Goal: Task Accomplishment & Management: Manage account settings

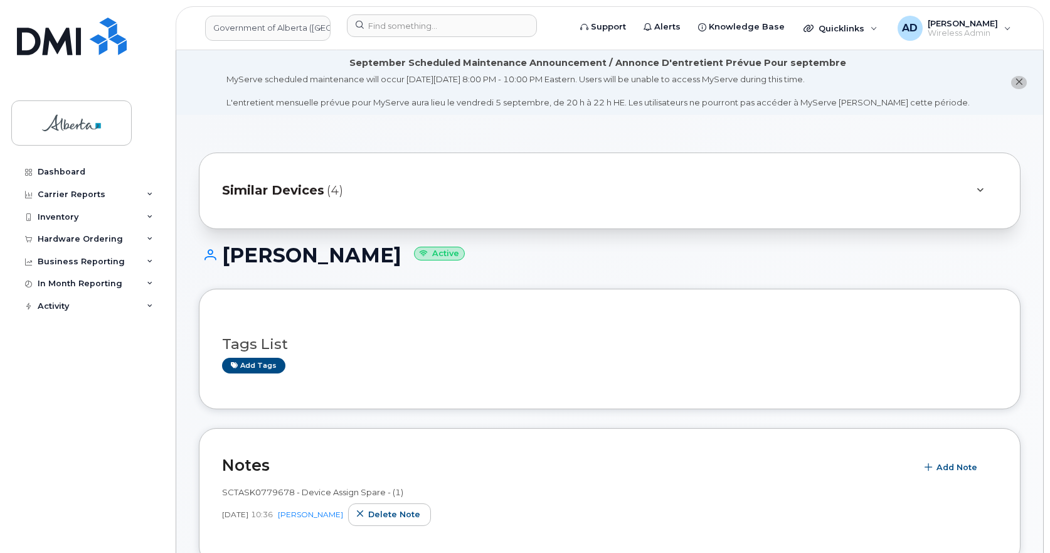
scroll to position [314, 0]
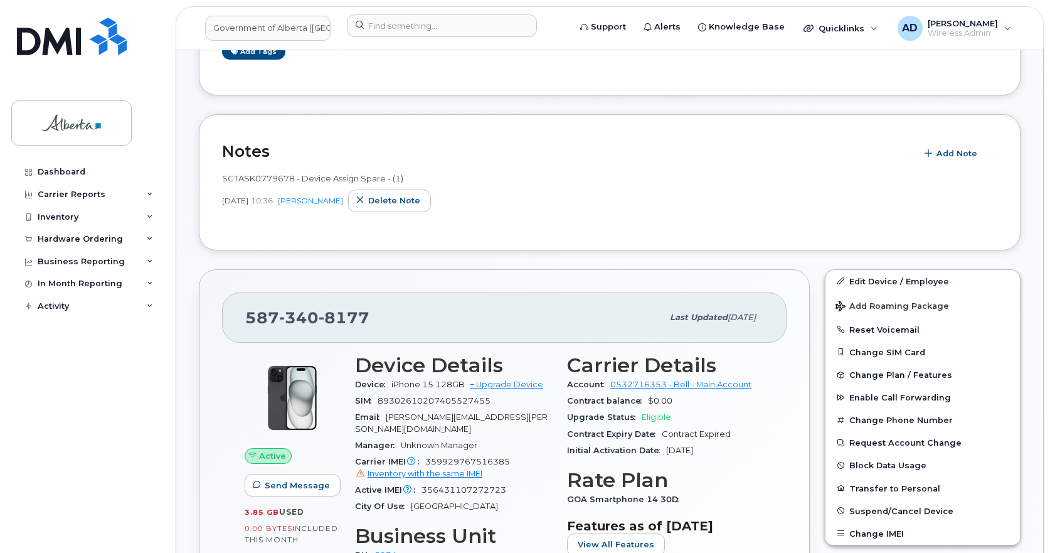
click at [550, 186] on div "SCTASK0779678 - Device Assign Spare - (1) [DATE] 10:36 [PERSON_NAME] Delete note" at bounding box center [609, 192] width 775 height 40
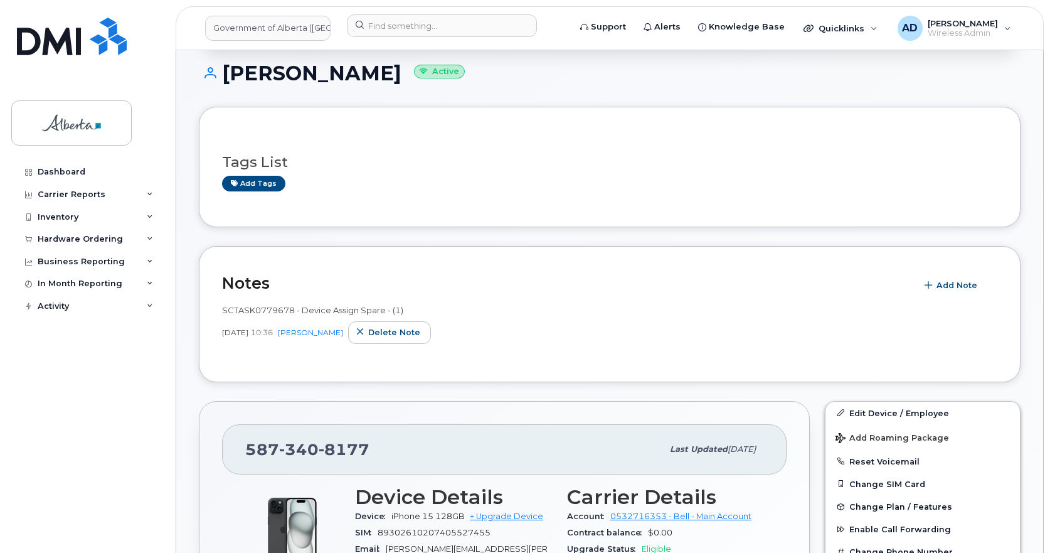
scroll to position [63, 0]
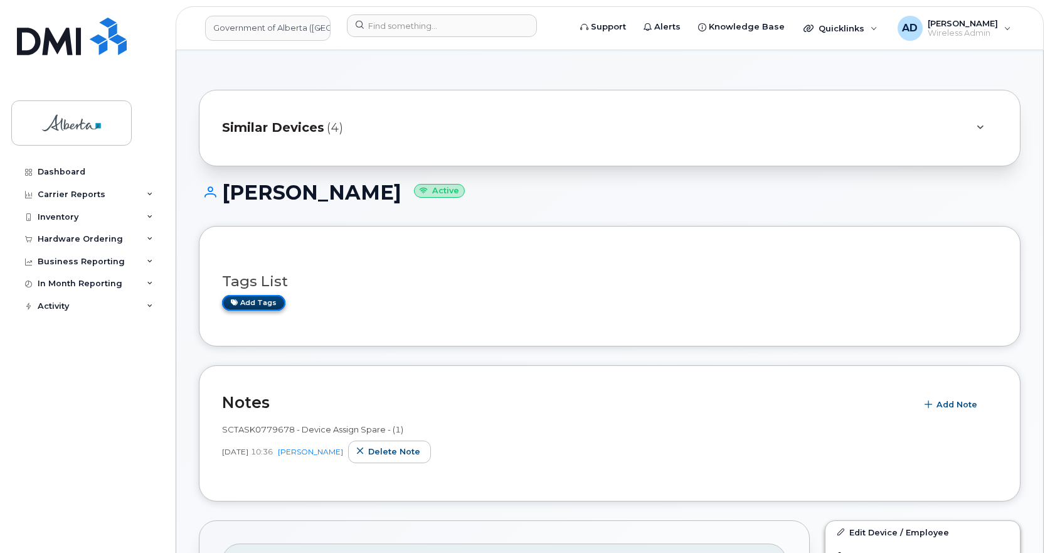
click at [267, 300] on link "Add tags" at bounding box center [253, 303] width 63 height 16
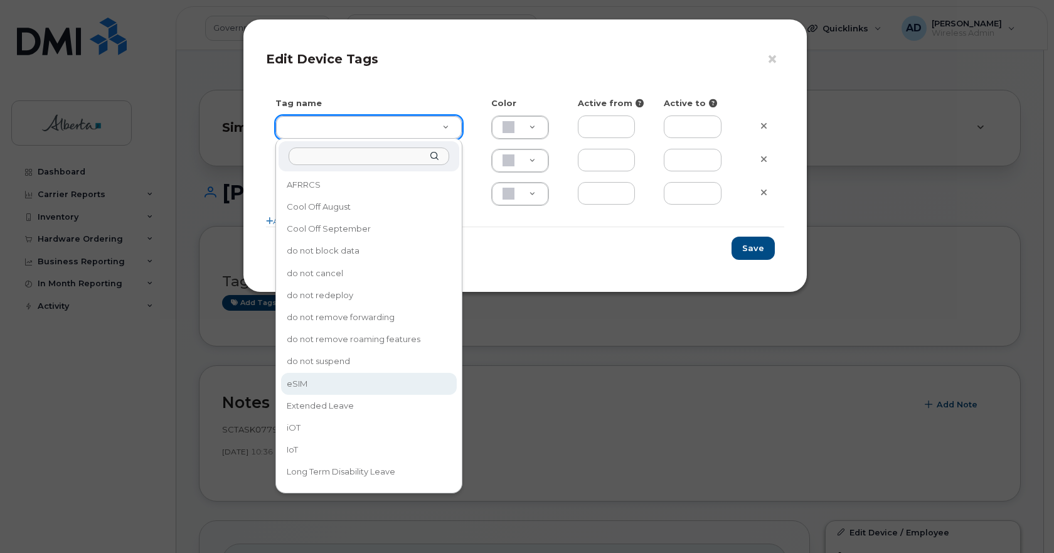
type input "eSIM"
type input "D6CDC1"
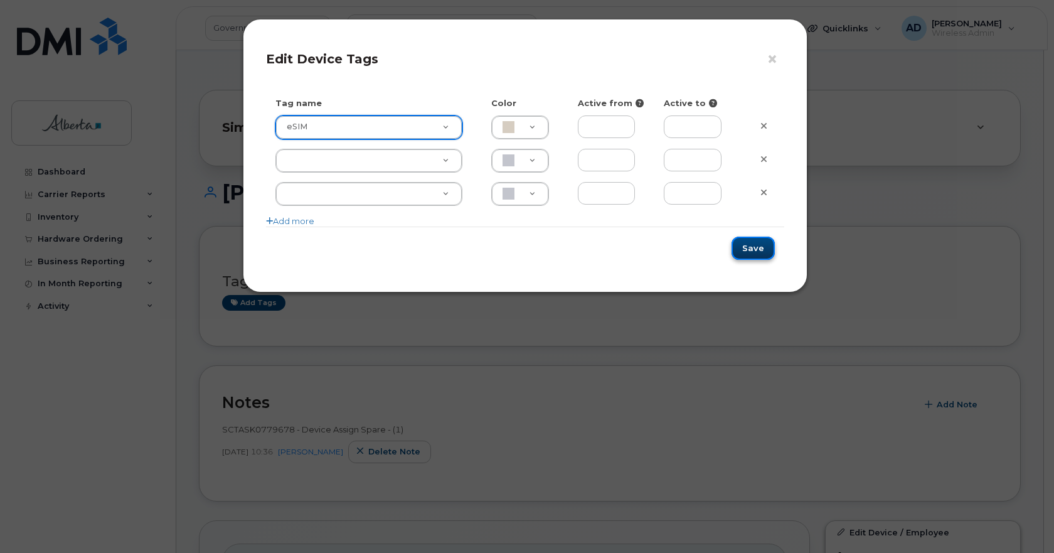
click at [752, 246] on button "Save" at bounding box center [752, 247] width 43 height 23
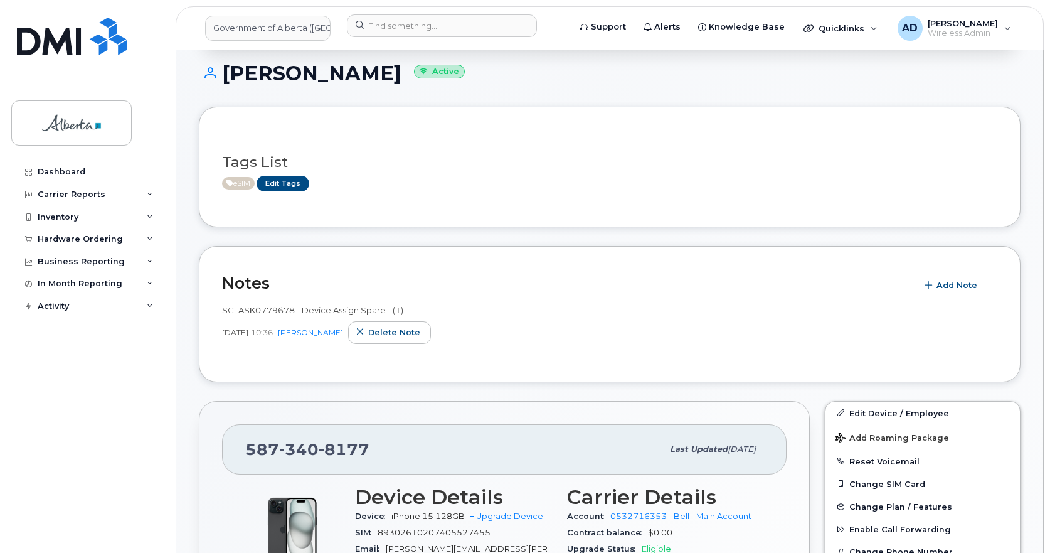
scroll to position [0, 0]
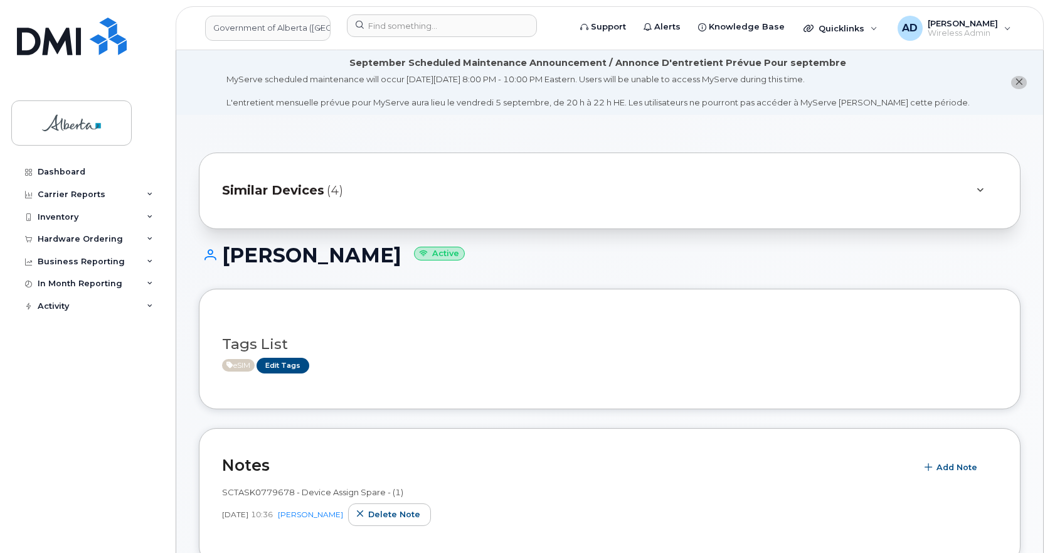
click at [292, 253] on h1 "[PERSON_NAME] Active" at bounding box center [610, 255] width 822 height 22
copy h1 "[PERSON_NAME]"
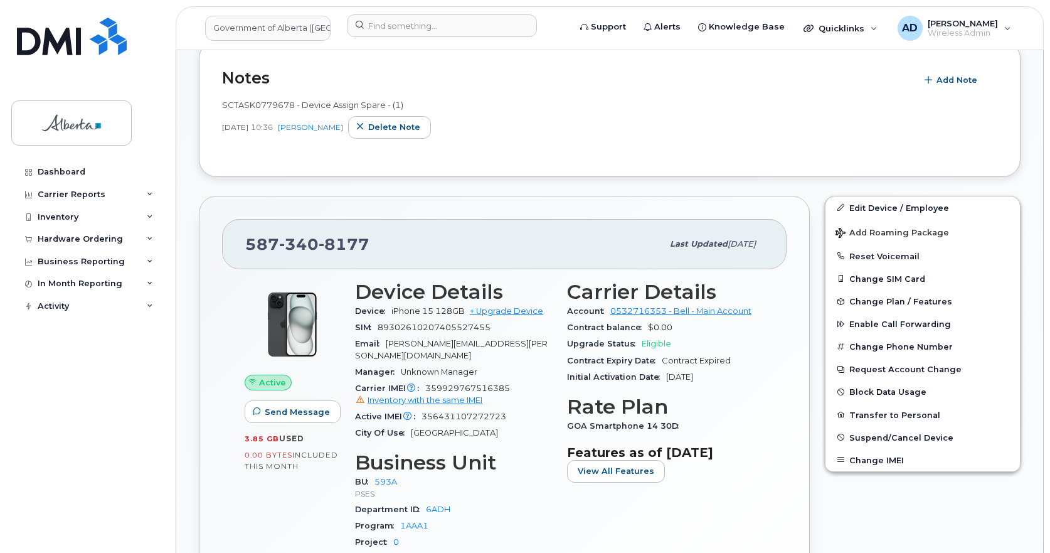
scroll to position [502, 0]
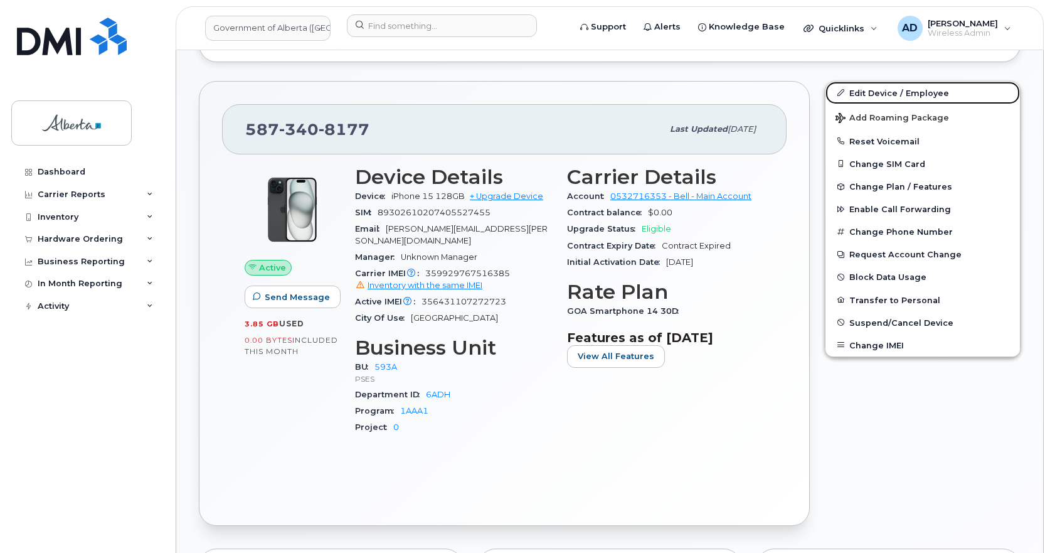
drag, startPoint x: 899, startPoint y: 91, endPoint x: 456, endPoint y: 219, distance: 461.5
click at [899, 90] on link "Edit Device / Employee" at bounding box center [922, 93] width 194 height 23
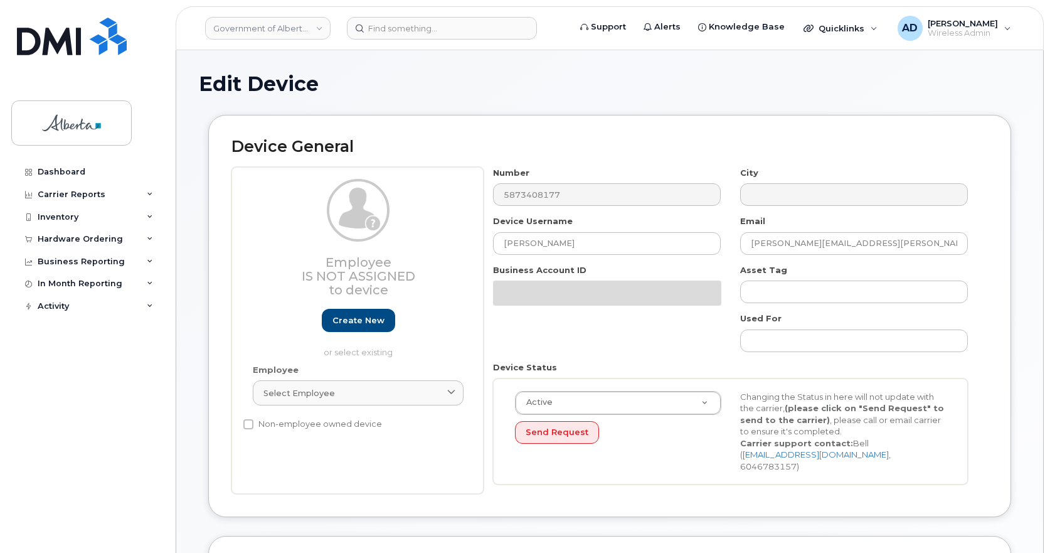
select select "4797682"
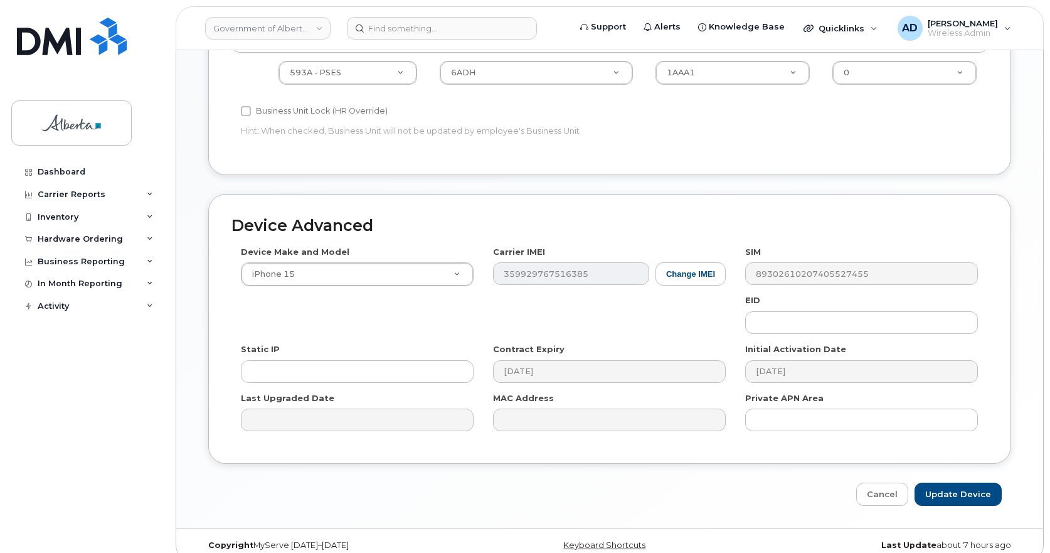
scroll to position [626, 0]
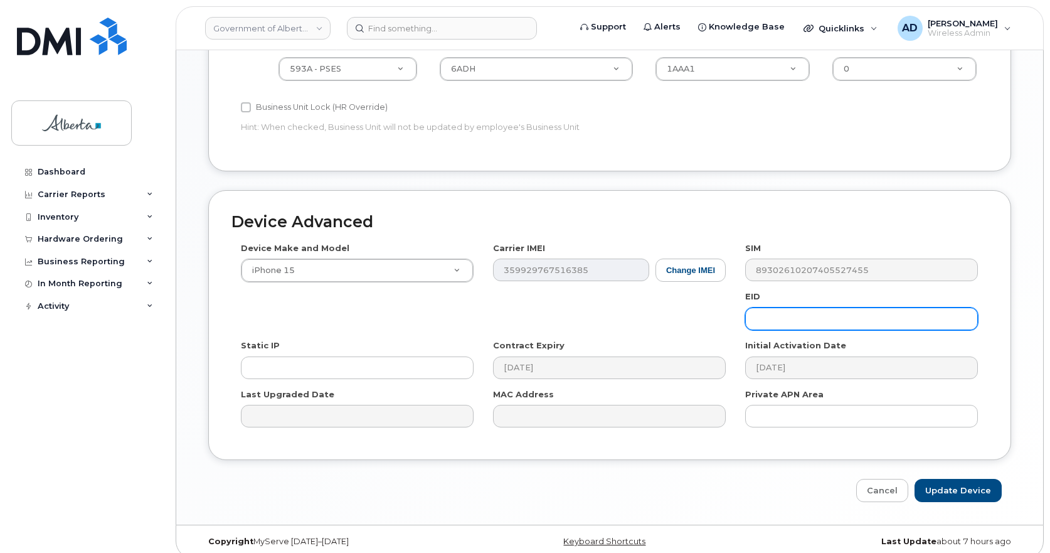
click at [807, 307] on input "text" at bounding box center [861, 318] width 233 height 23
paste input "89049032007208882600189068146812"
type input "89049032007208882600189068146812"
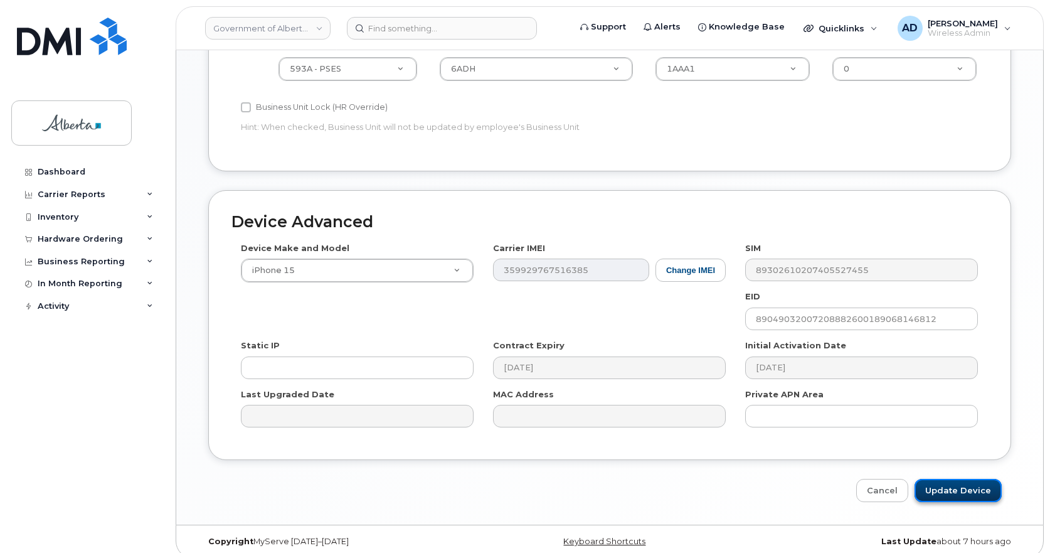
click at [974, 479] on input "Update Device" at bounding box center [957, 490] width 87 height 23
type input "Saving..."
